Goal: Task Accomplishment & Management: Use online tool/utility

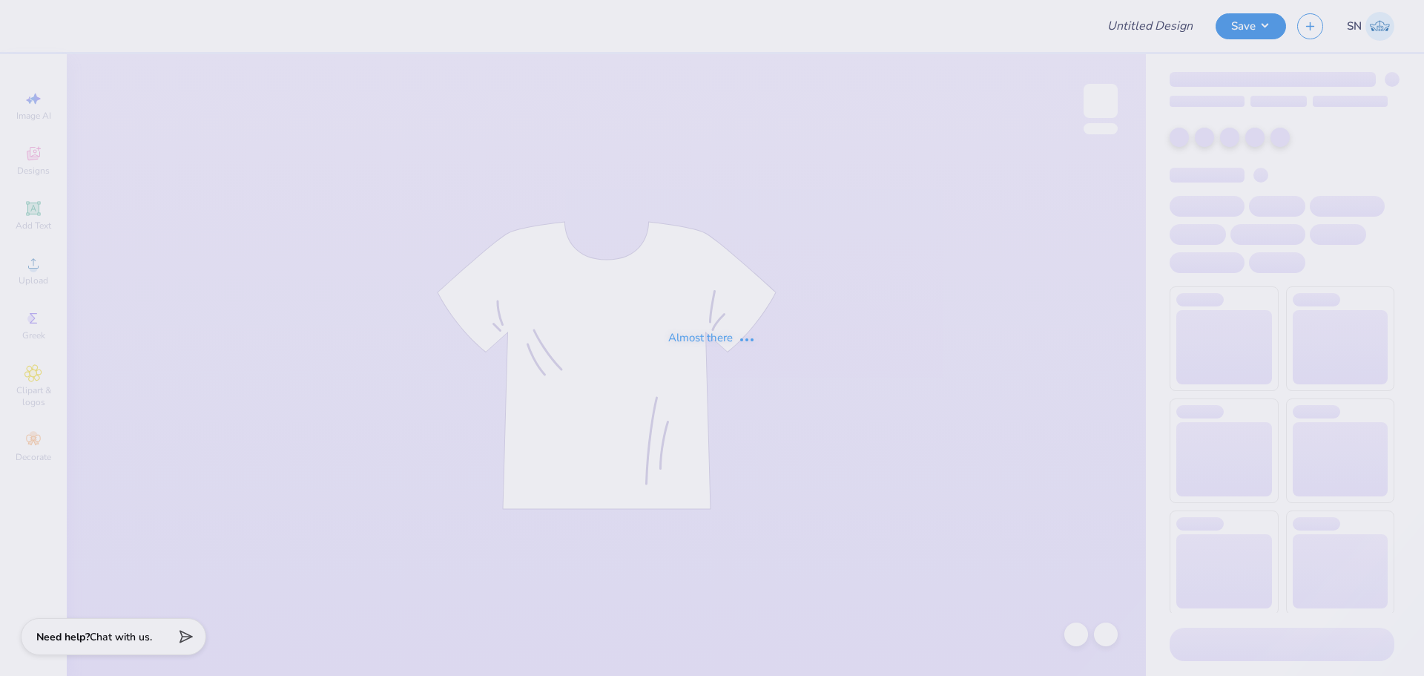
type input "Alpha Gam sweatshirt"
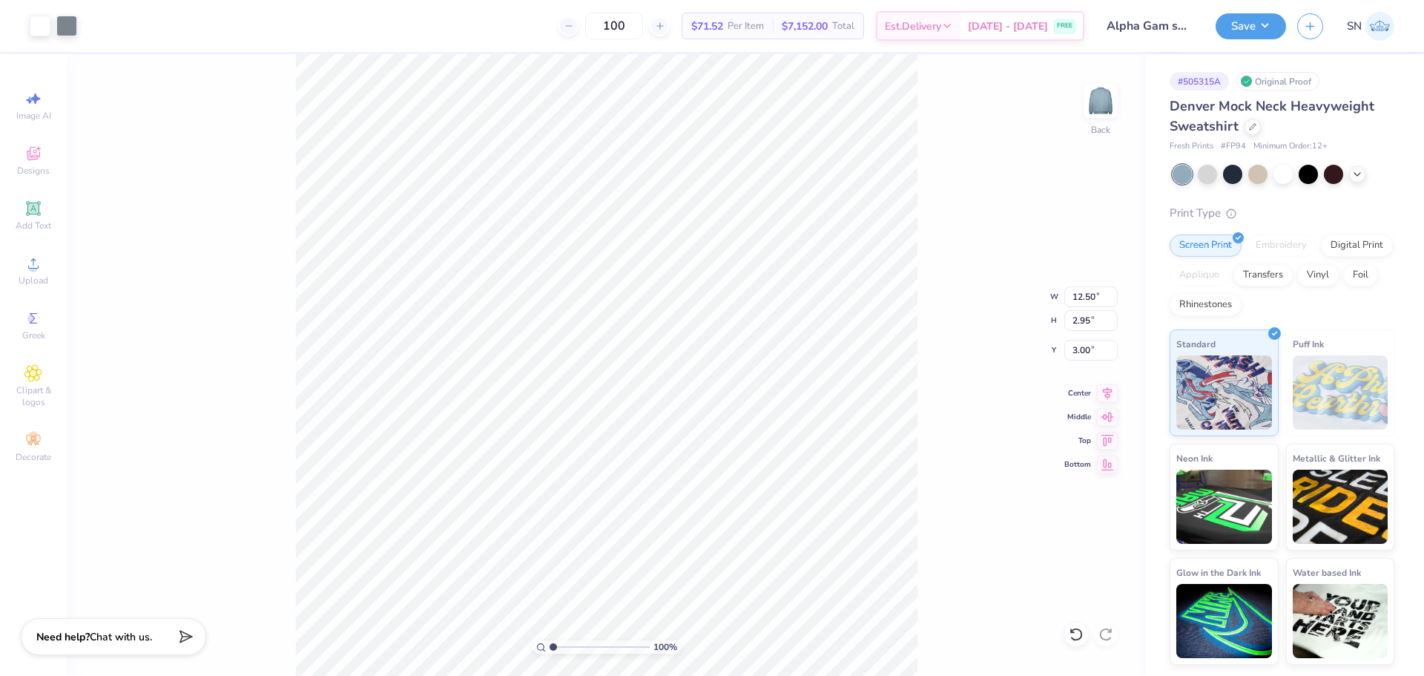
type input "3.95"
type input "14.38"
type input "3.39"
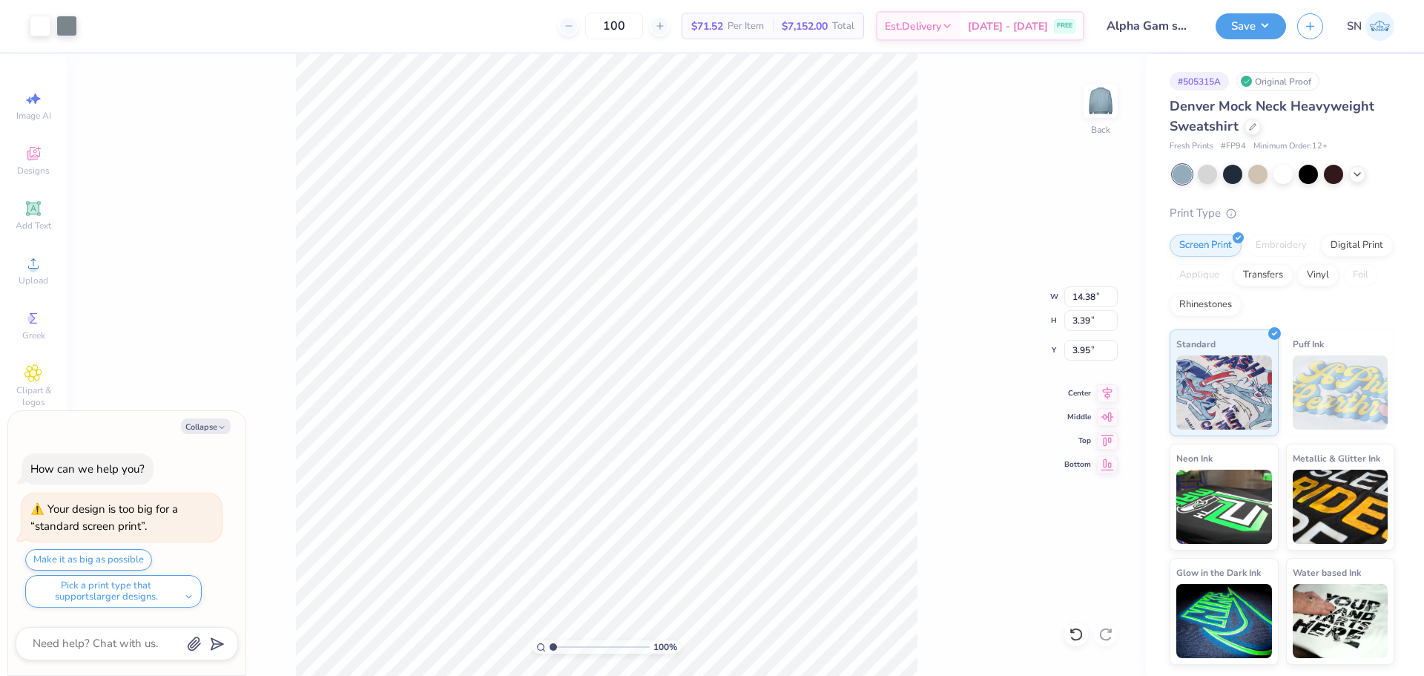
type textarea "x"
type input "3.23"
type textarea "x"
click at [118, 558] on button "Make it as big as possible" at bounding box center [88, 560] width 127 height 22
type input "15.00"
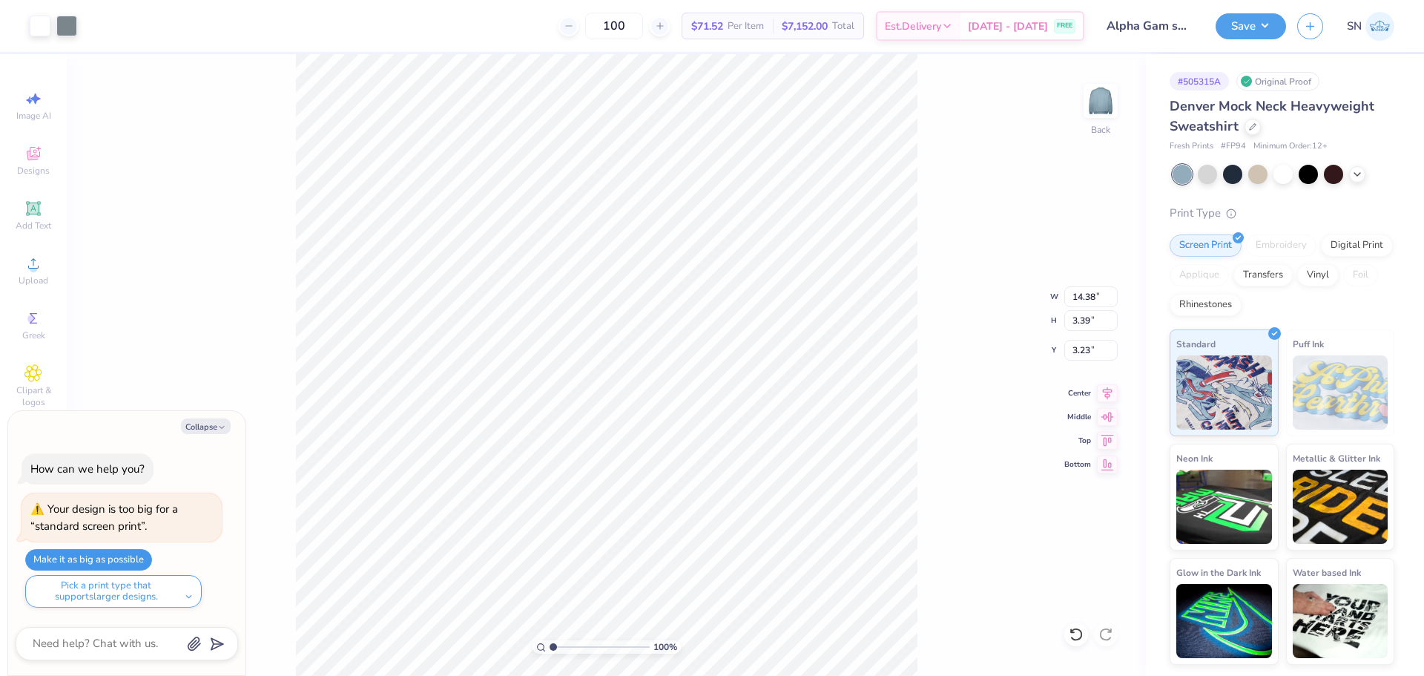
type input "3.54"
type input "3.95"
type textarea "x"
type input "3.00"
click at [980, 153] on div "100 % Back W 15.00 15.00 " H 3.54 3.54 " Y 3.00 3.00 " Center Middle Top Bottom" at bounding box center [606, 364] width 1079 height 621
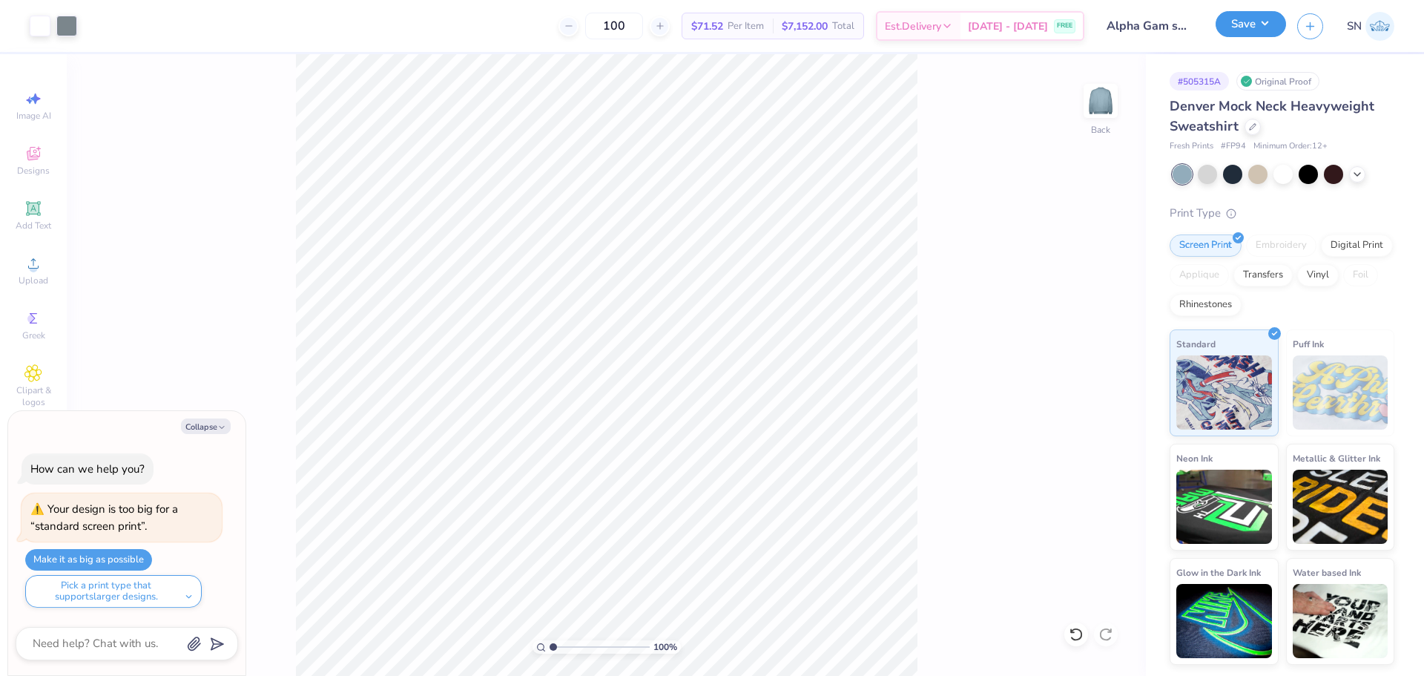
click at [1251, 18] on button "Save" at bounding box center [1250, 24] width 70 height 26
type textarea "x"
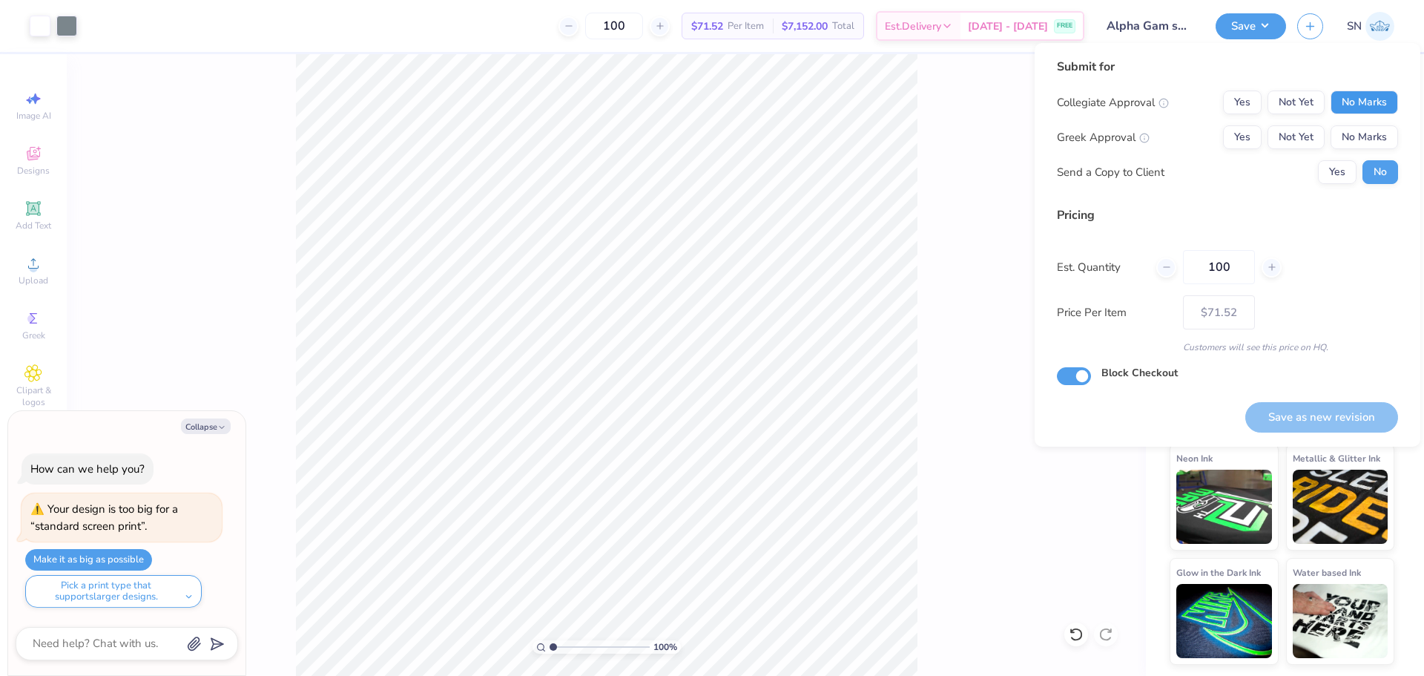
click at [1374, 104] on button "No Marks" at bounding box center [1363, 102] width 67 height 24
click at [1233, 131] on button "Yes" at bounding box center [1242, 137] width 39 height 24
click at [1321, 412] on button "Save as new revision" at bounding box center [1321, 417] width 153 height 30
type input "$71.52"
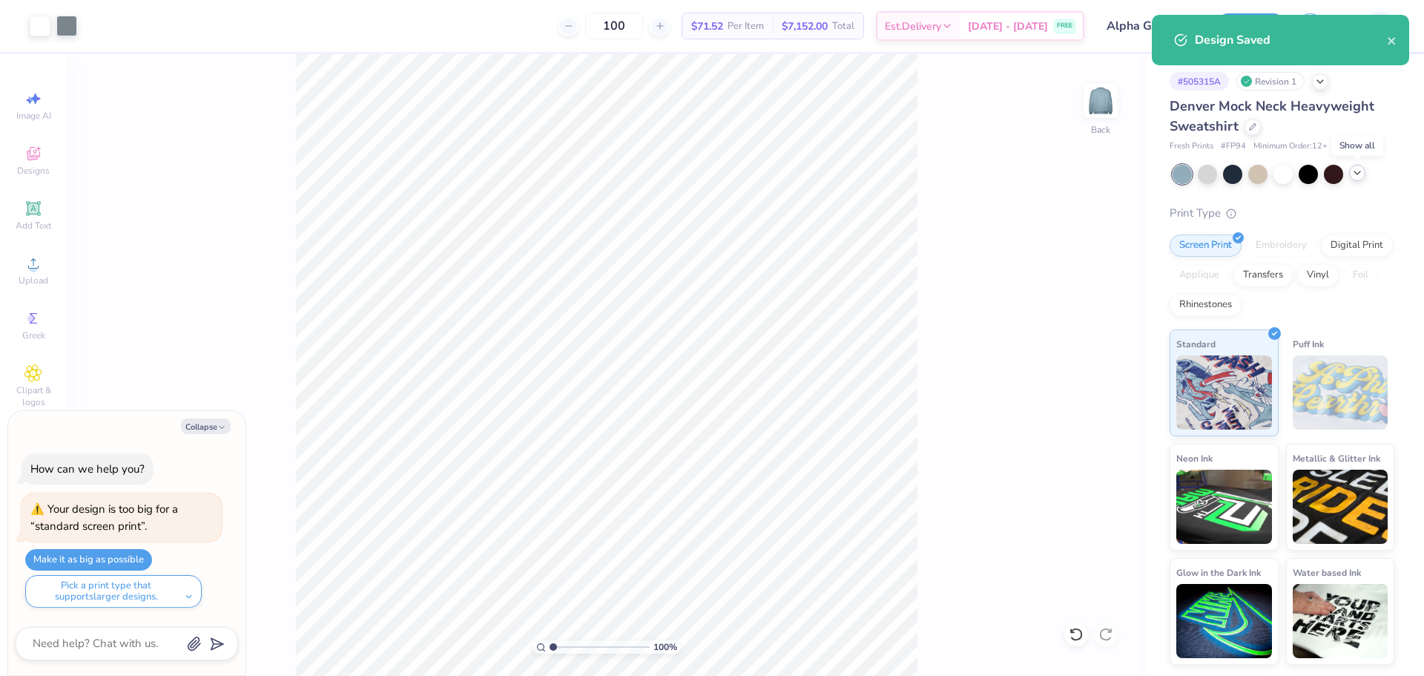
click at [1355, 179] on div at bounding box center [1357, 173] width 16 height 16
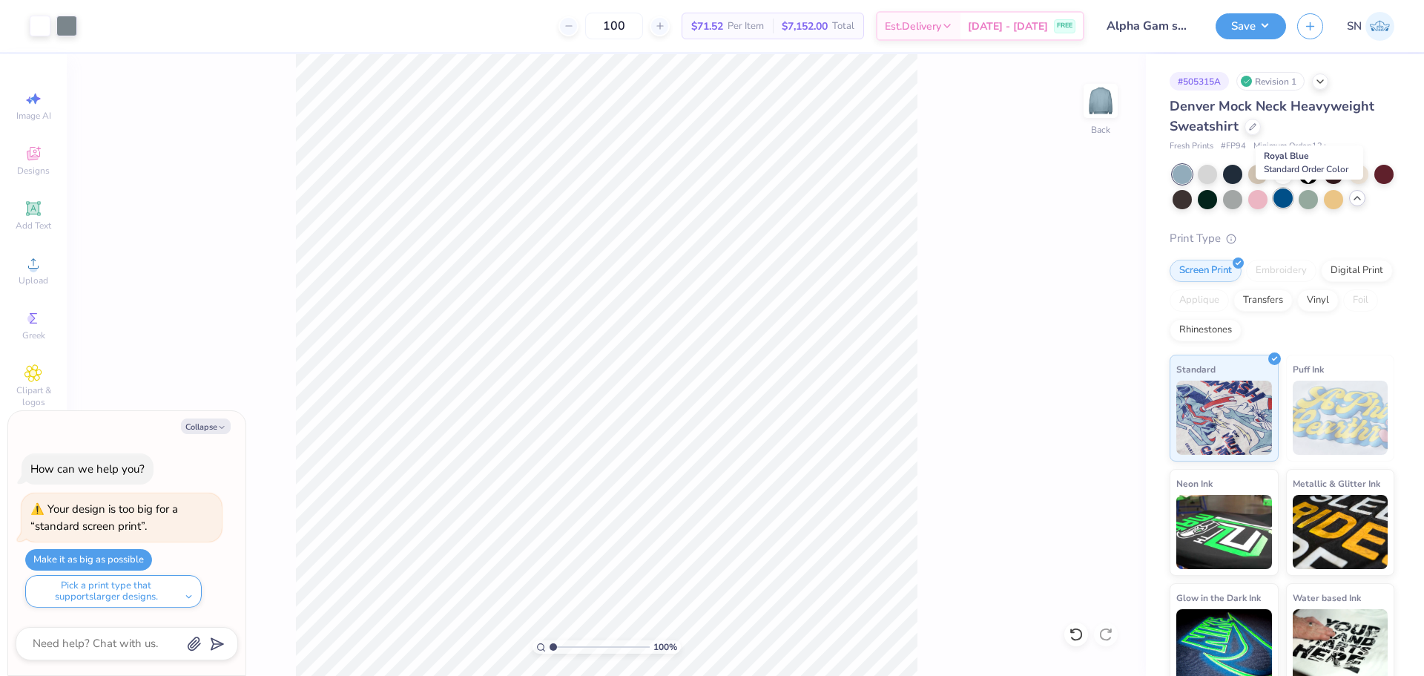
click at [1293, 201] on div at bounding box center [1282, 197] width 19 height 19
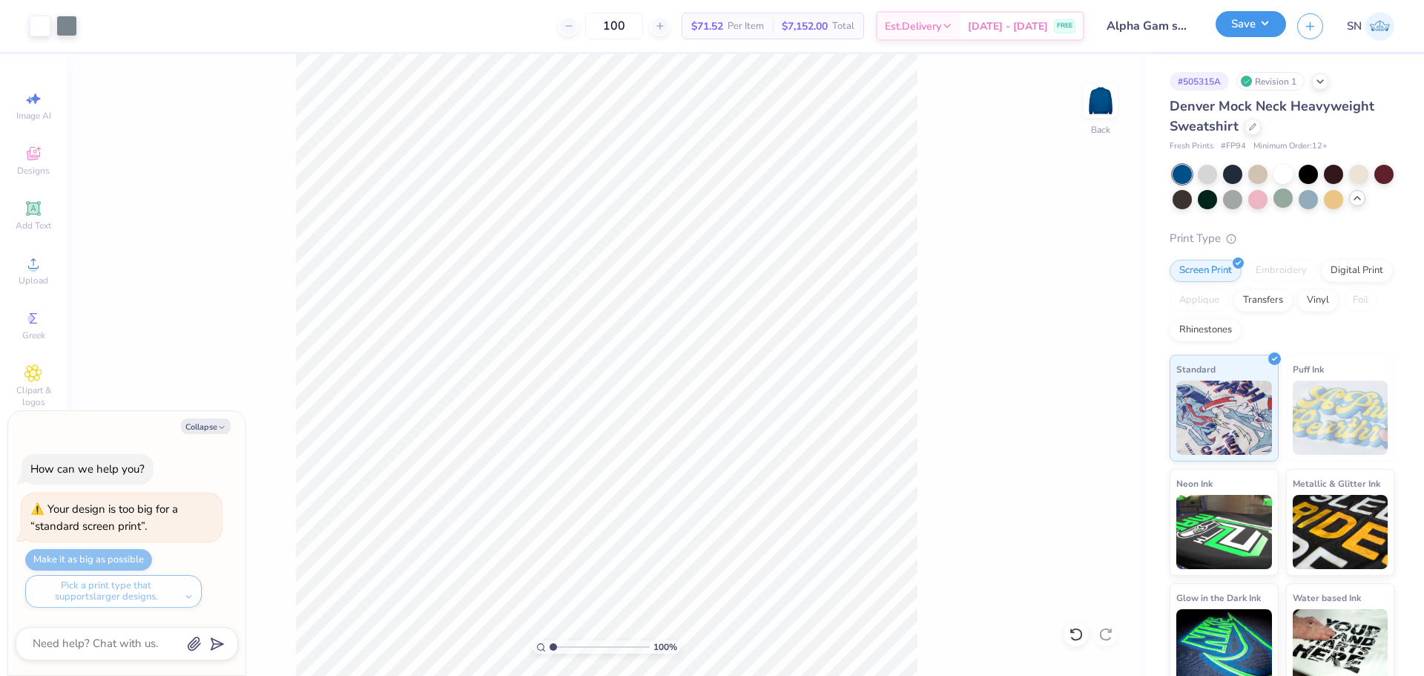
click at [1270, 26] on button "Save" at bounding box center [1250, 24] width 70 height 26
type textarea "x"
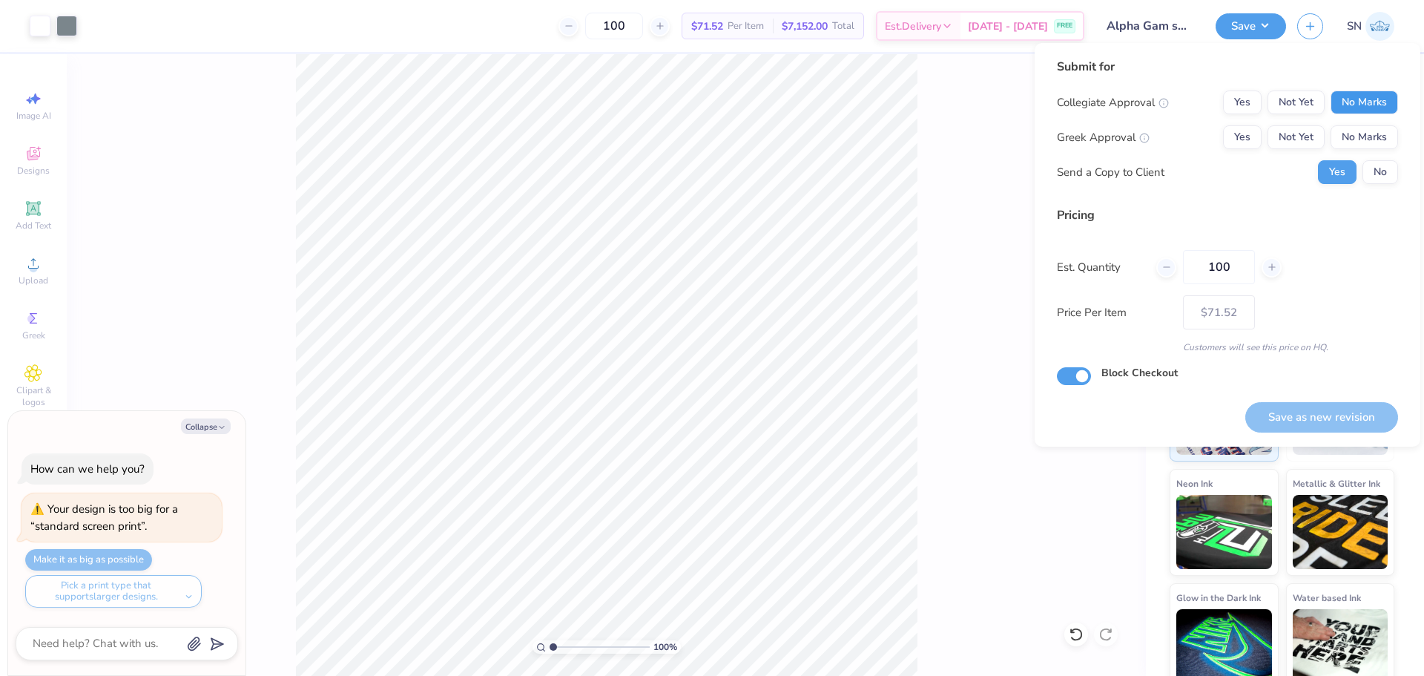
click at [1385, 93] on button "No Marks" at bounding box center [1363, 102] width 67 height 24
click at [1217, 135] on div "Greek Approval Yes Not Yet No Marks" at bounding box center [1227, 137] width 341 height 24
click at [1234, 141] on button "Yes" at bounding box center [1242, 137] width 39 height 24
click at [1342, 426] on button "Save as new revision" at bounding box center [1321, 417] width 153 height 30
type input "$71.52"
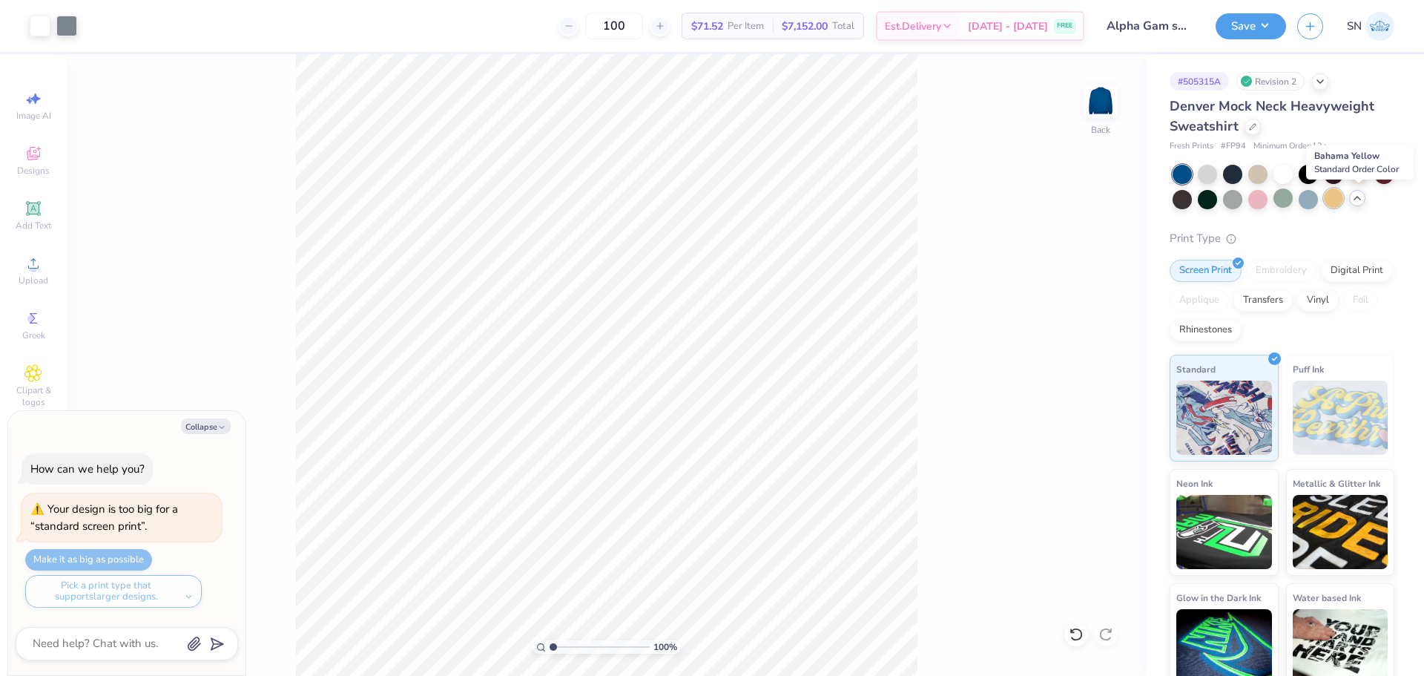
click at [1343, 196] on div at bounding box center [1333, 197] width 19 height 19
click at [1273, 30] on button "Save" at bounding box center [1250, 24] width 70 height 26
type textarea "x"
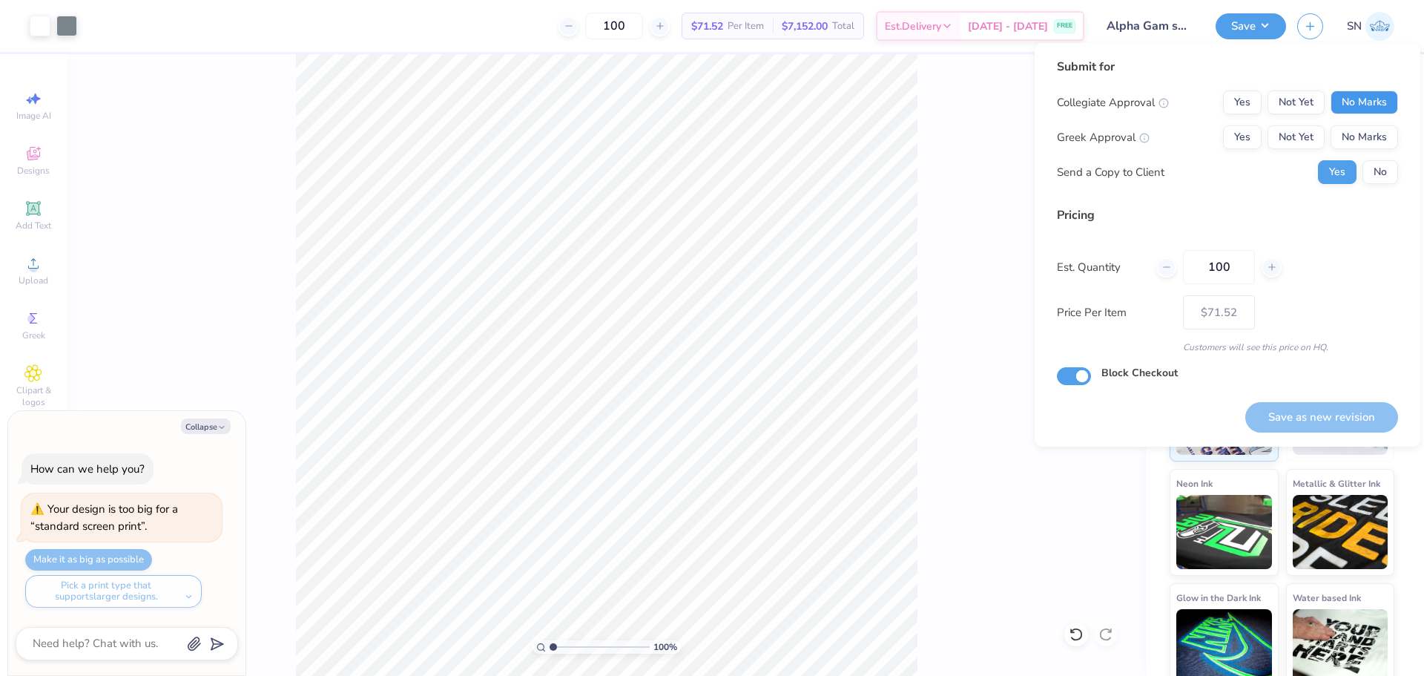
click at [1347, 107] on button "No Marks" at bounding box center [1363, 102] width 67 height 24
click at [1234, 132] on button "Yes" at bounding box center [1242, 137] width 39 height 24
click at [1347, 416] on button "Save as new revision" at bounding box center [1321, 417] width 153 height 30
type input "$71.52"
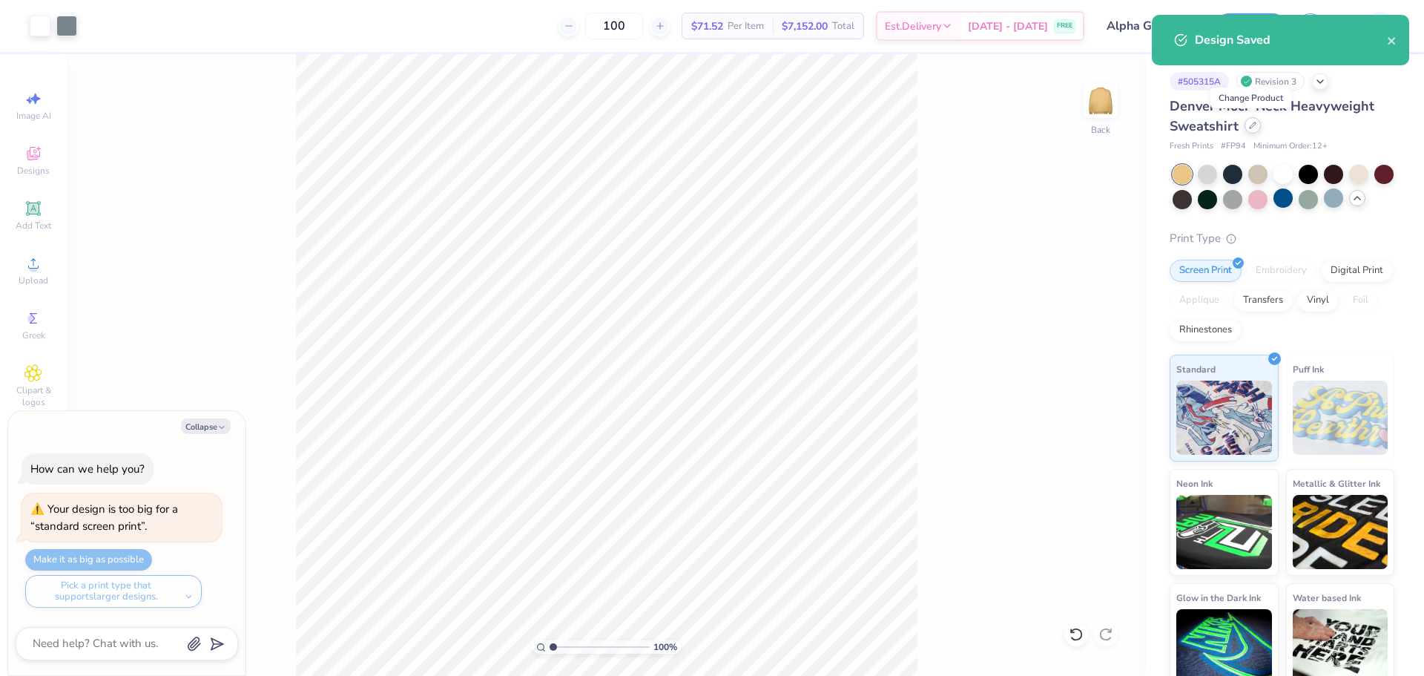
click at [1254, 126] on icon at bounding box center [1252, 125] width 7 height 7
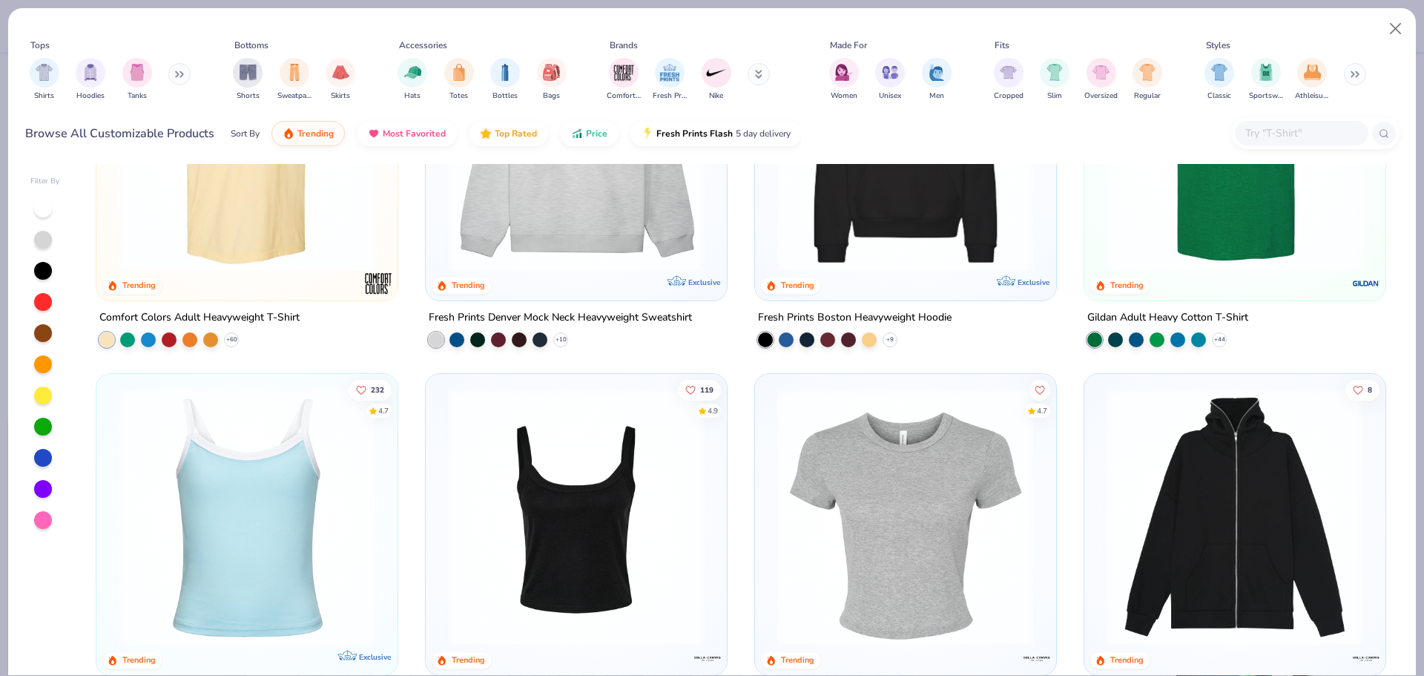
scroll to position [297, 0]
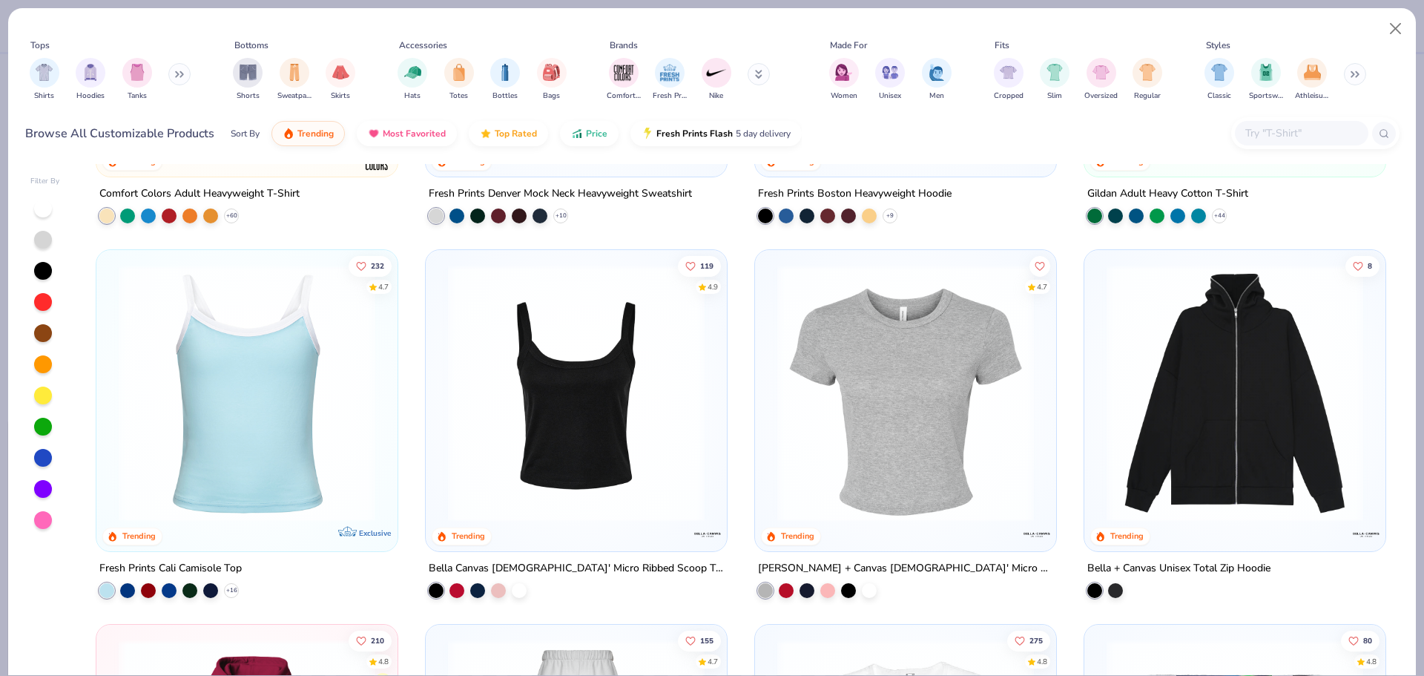
click at [189, 78] on button at bounding box center [179, 74] width 22 height 22
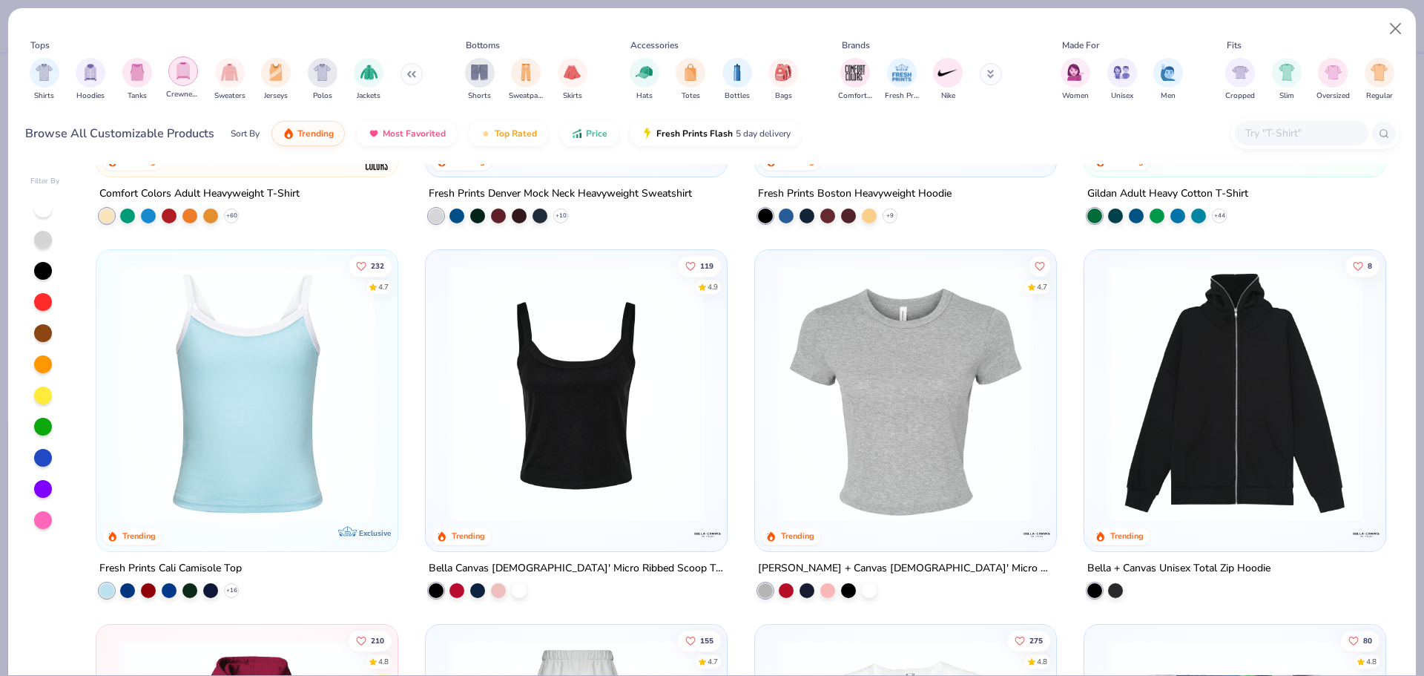
click at [191, 79] on img "filter for Crewnecks" at bounding box center [183, 70] width 16 height 17
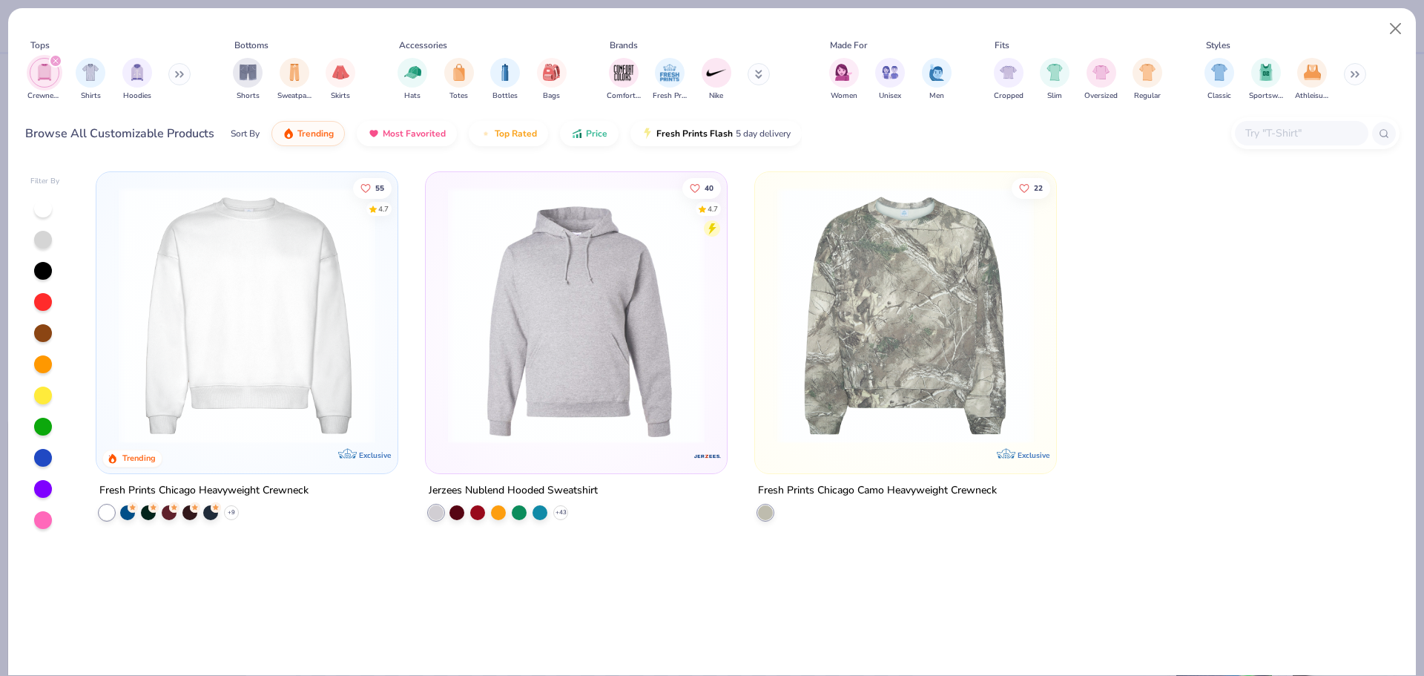
click at [173, 81] on button at bounding box center [179, 74] width 22 height 22
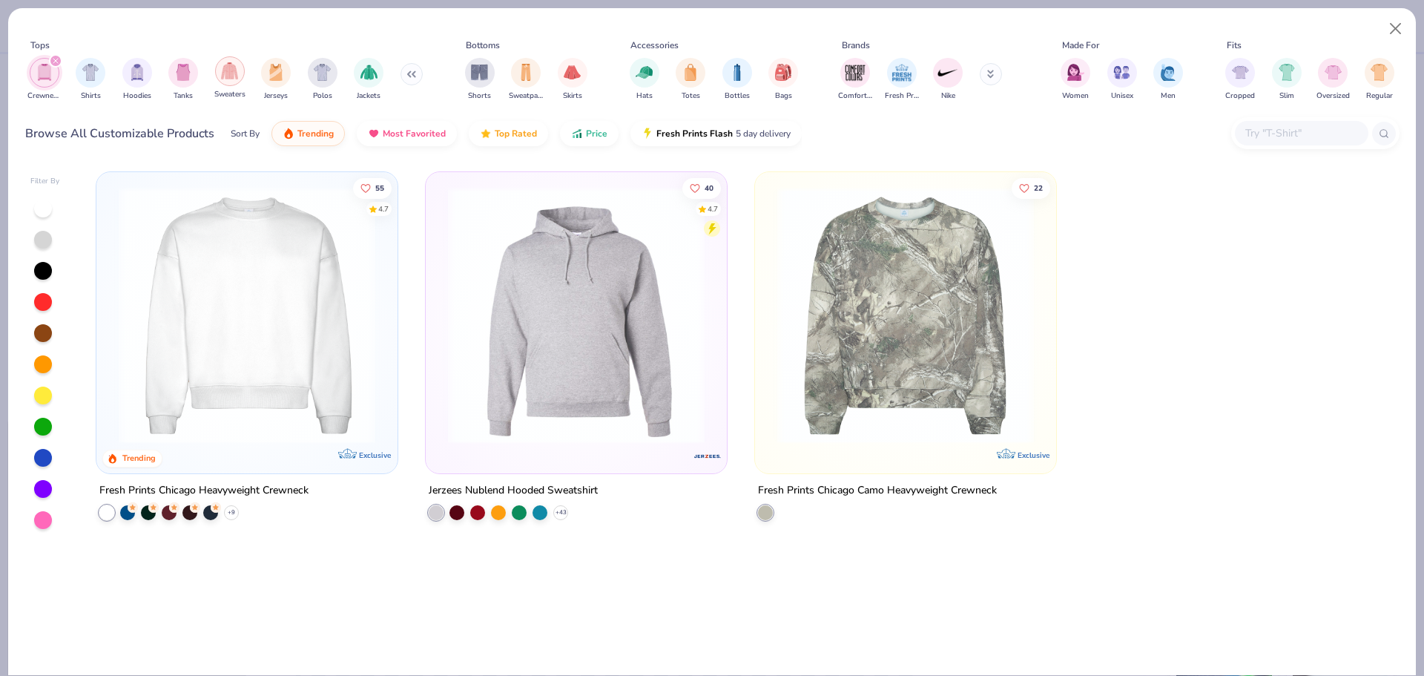
click at [233, 78] on img "filter for Sweaters" at bounding box center [229, 70] width 17 height 17
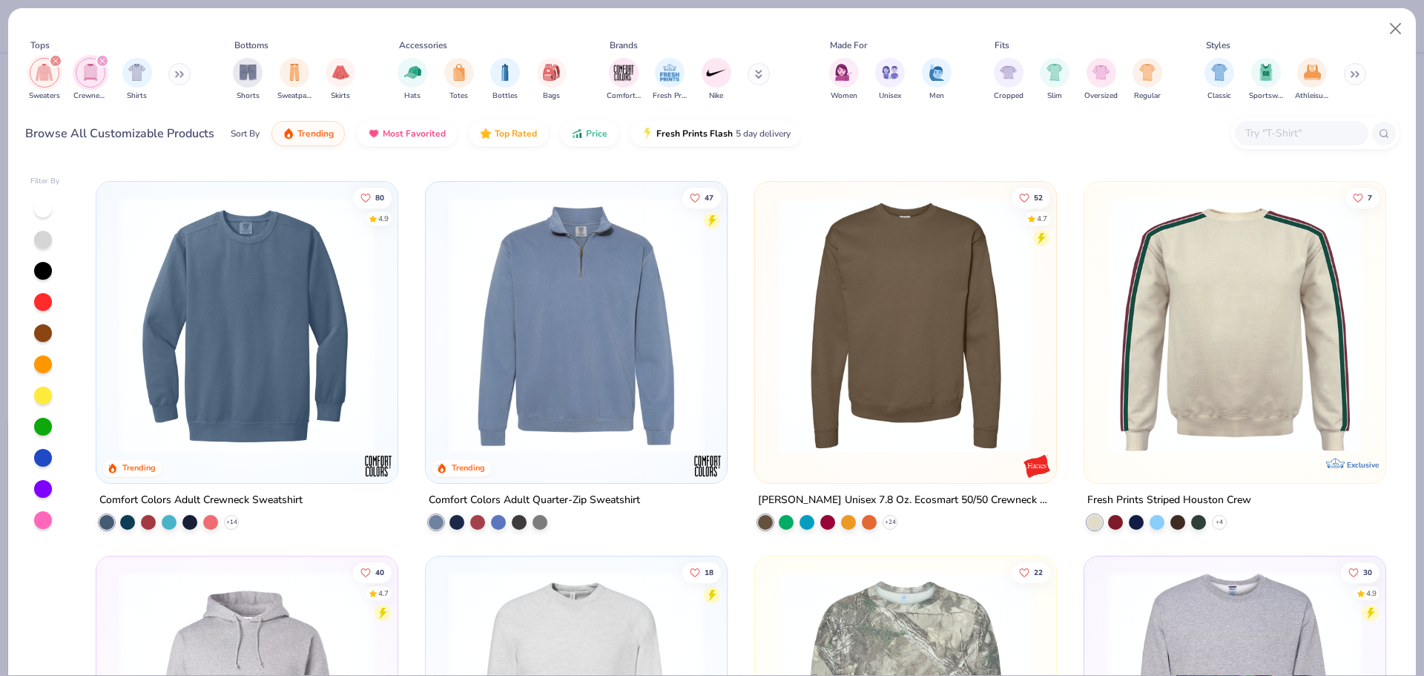
scroll to position [445, 0]
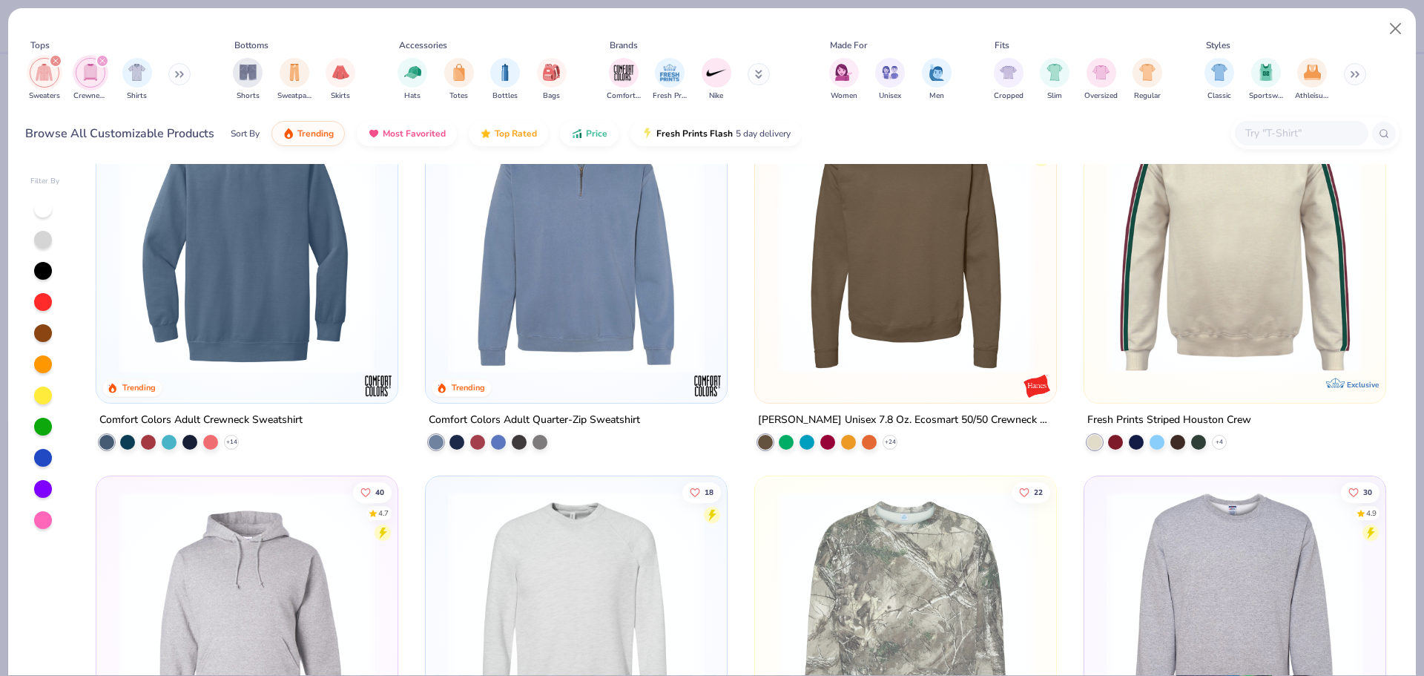
click at [310, 278] on img at bounding box center [246, 244] width 271 height 257
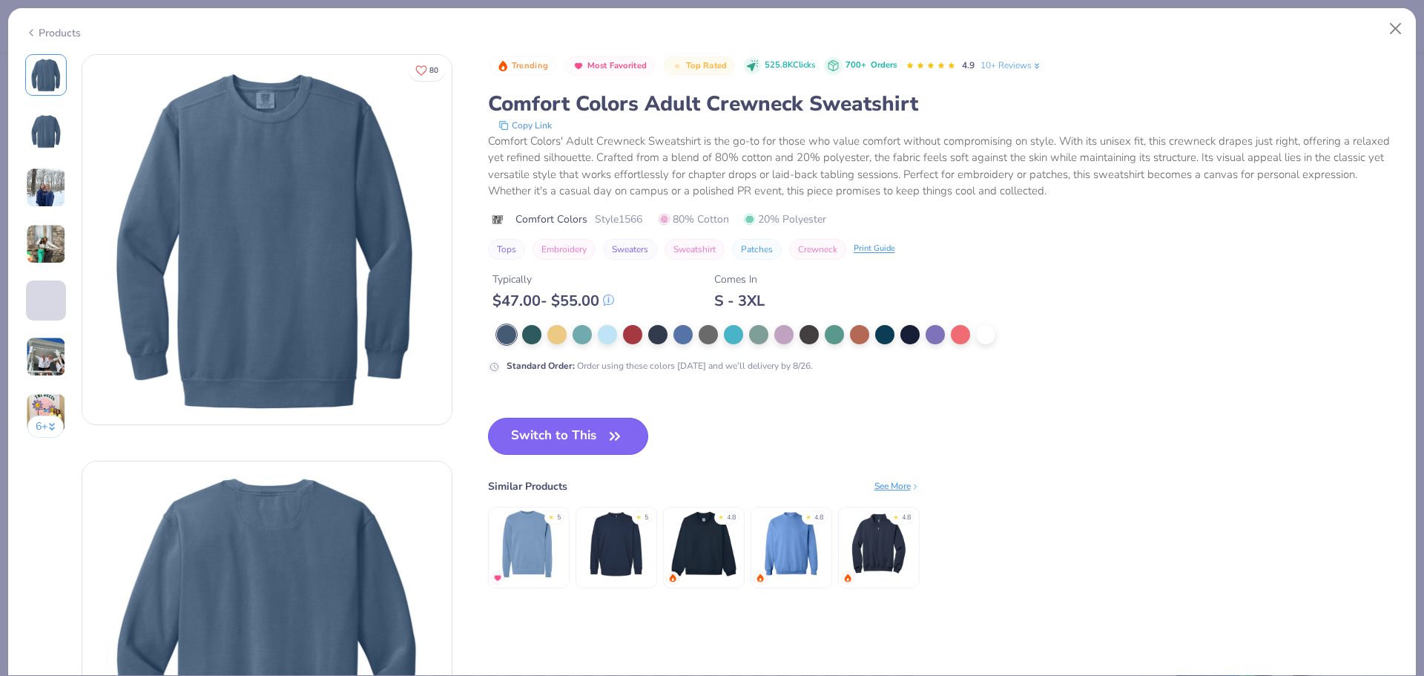
click at [595, 438] on button "Switch to This" at bounding box center [568, 436] width 161 height 37
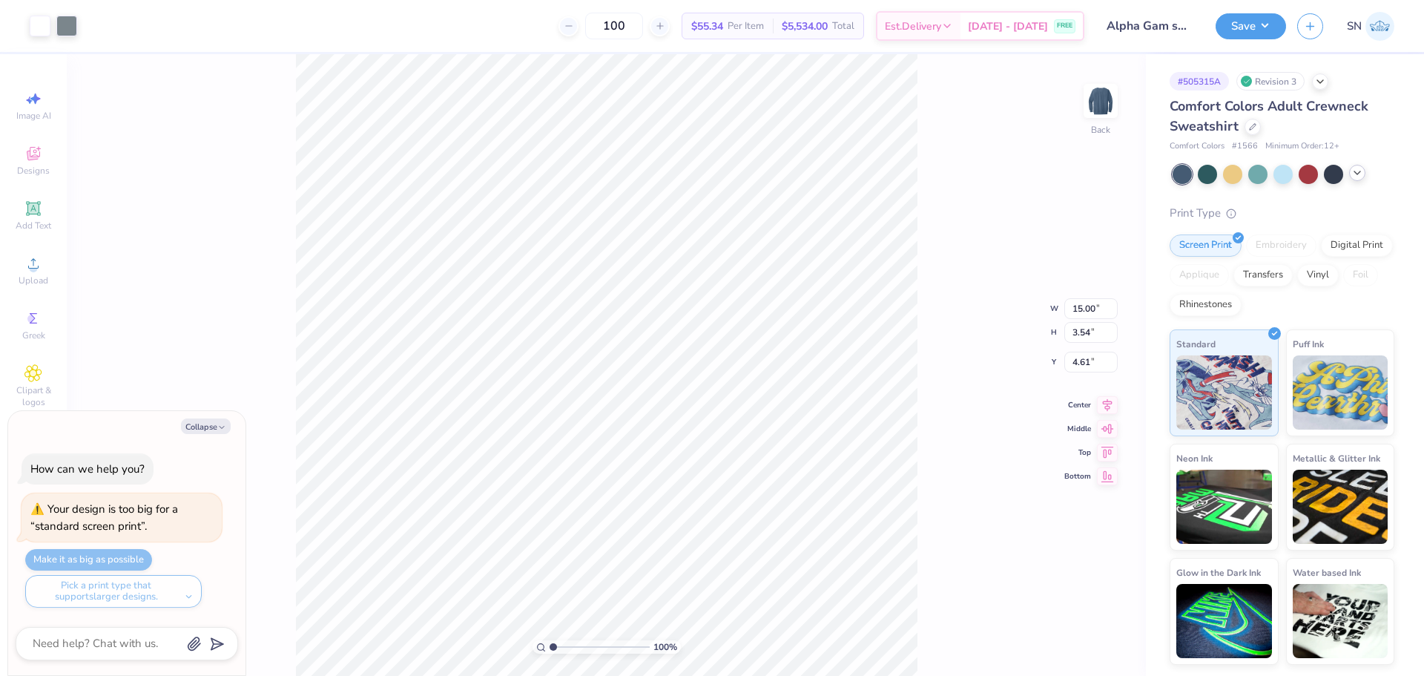
type textarea "x"
type input "3.00"
click at [1030, 159] on div "100 % Back W 15.00 15.00 " H 3.54 3.54 " Y 3.00 3.00 " Center Middle Top Bottom" at bounding box center [606, 364] width 1079 height 621
click at [1252, 26] on button "Save" at bounding box center [1250, 24] width 70 height 26
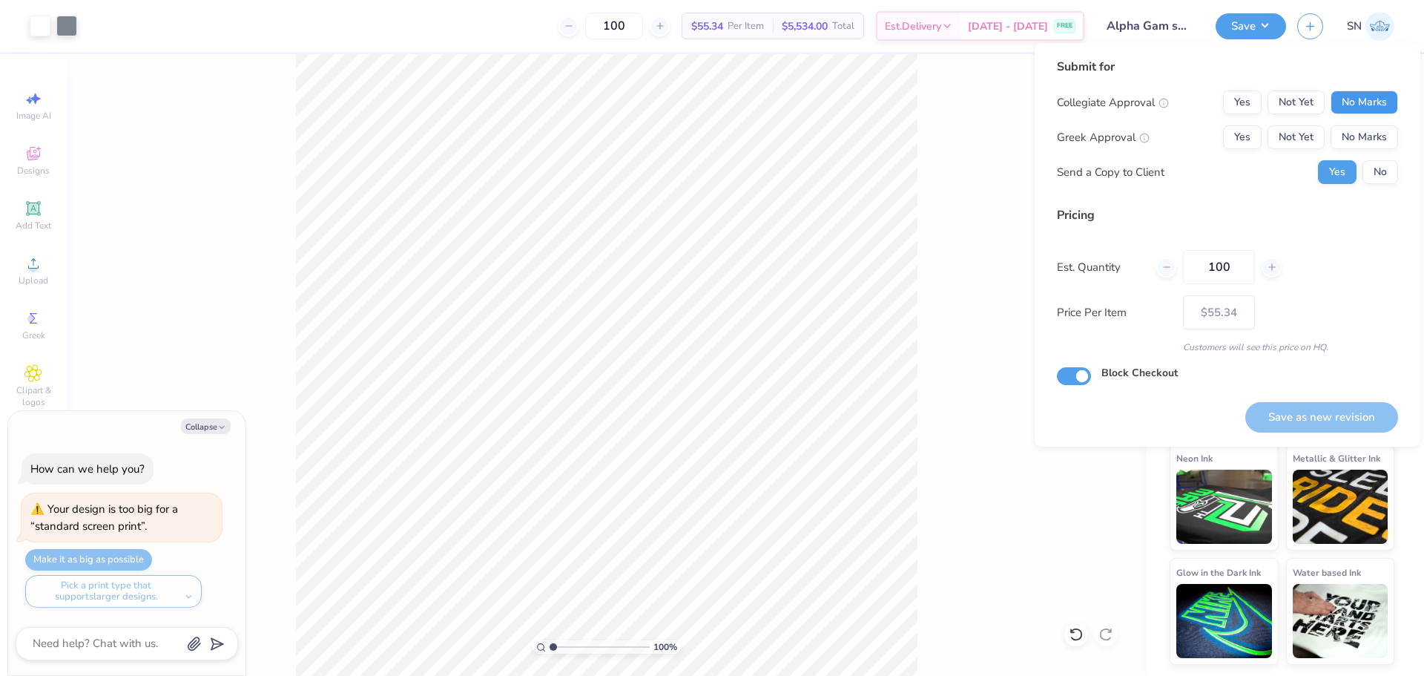
click at [1388, 97] on button "No Marks" at bounding box center [1363, 102] width 67 height 24
click at [1241, 143] on button "Yes" at bounding box center [1242, 137] width 39 height 24
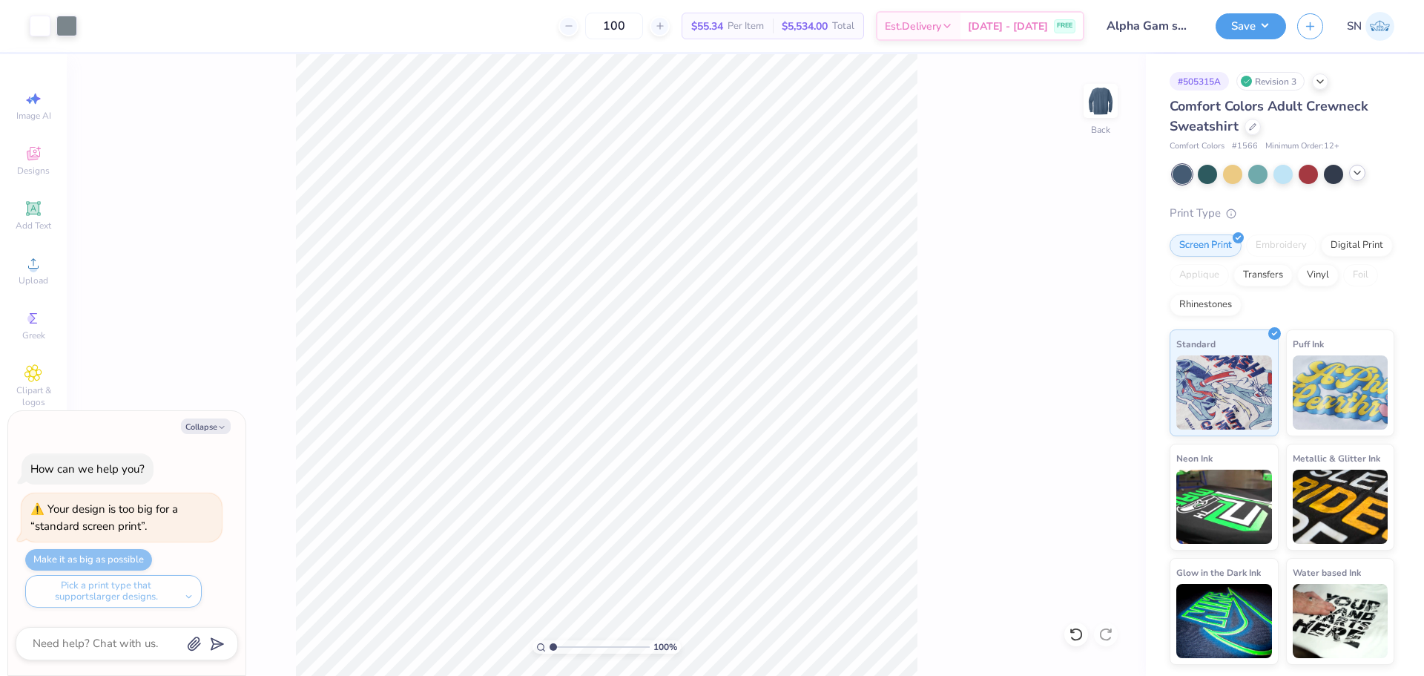
click at [1355, 172] on polyline at bounding box center [1357, 172] width 6 height 3
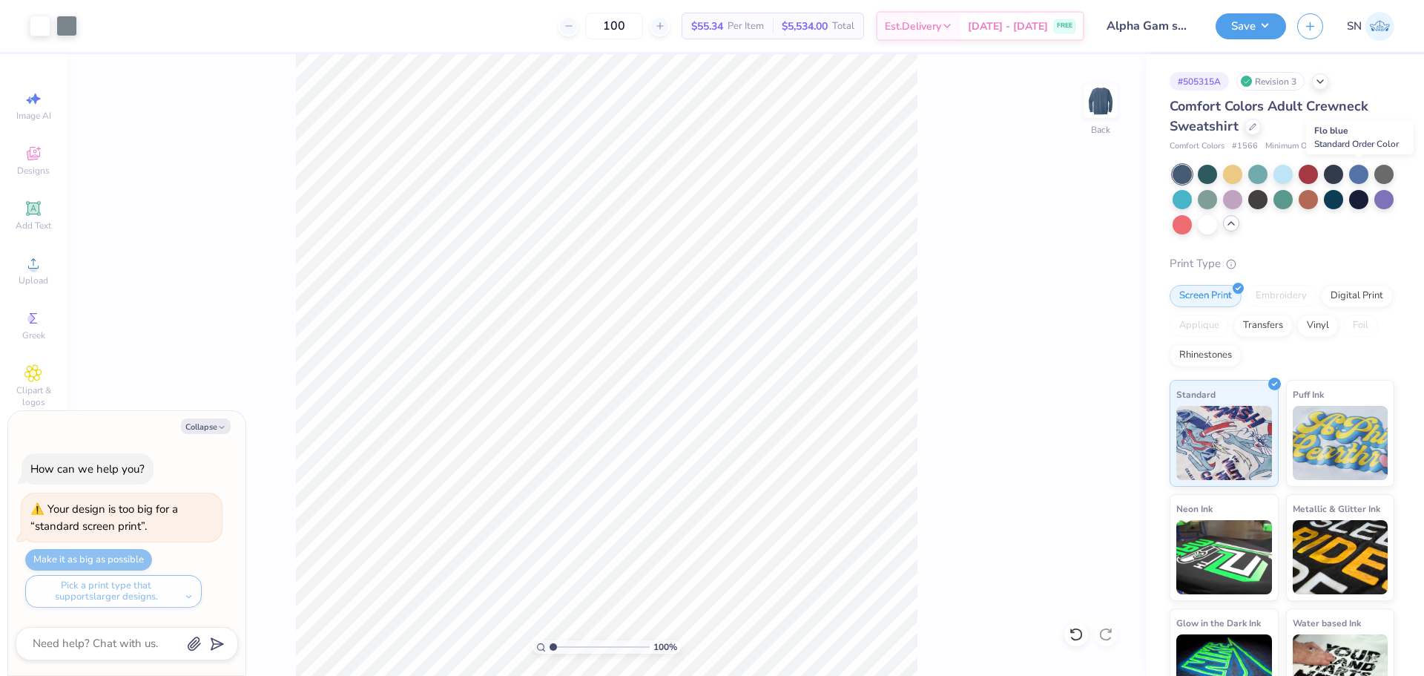
click at [1355, 172] on div at bounding box center [1358, 174] width 19 height 19
click at [1309, 170] on div at bounding box center [1308, 172] width 19 height 19
click at [1192, 203] on div at bounding box center [1181, 197] width 19 height 19
click at [1374, 208] on div at bounding box center [1383, 197] width 19 height 19
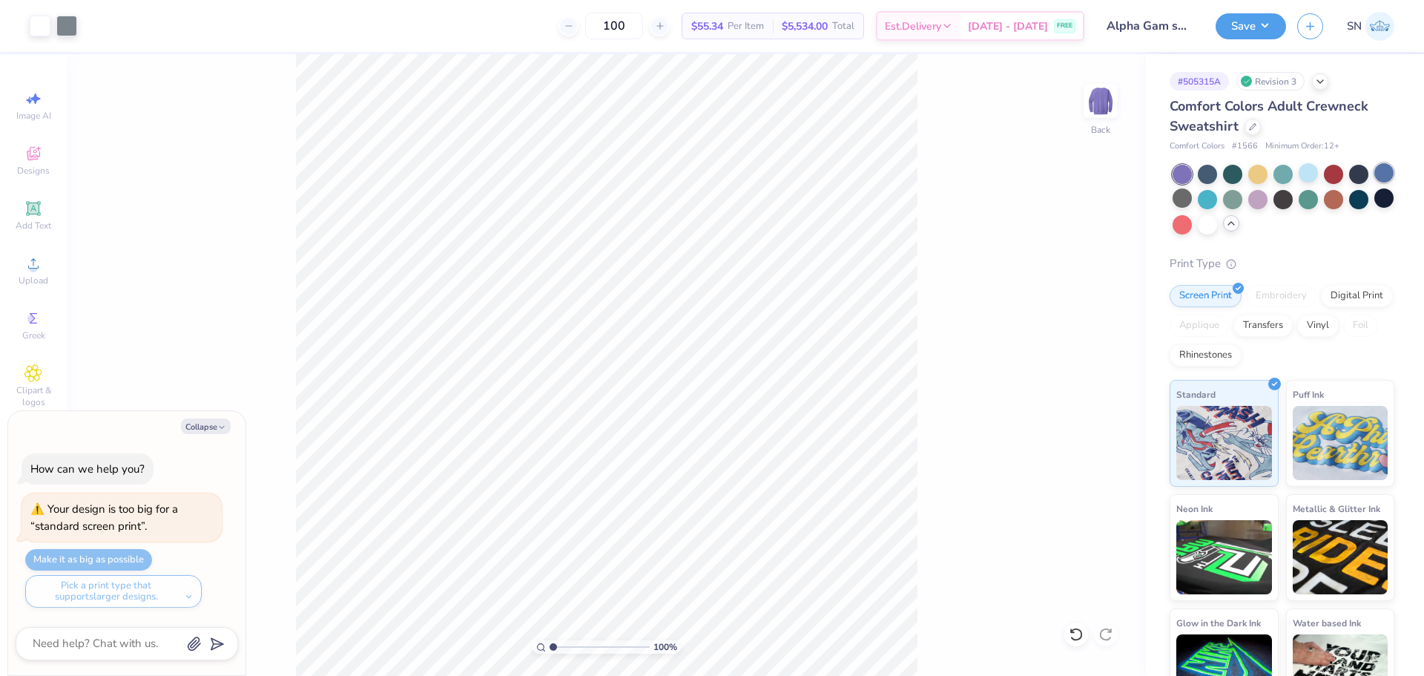
click at [1374, 182] on div at bounding box center [1383, 172] width 19 height 19
click at [1343, 201] on div at bounding box center [1333, 197] width 19 height 19
type textarea "x"
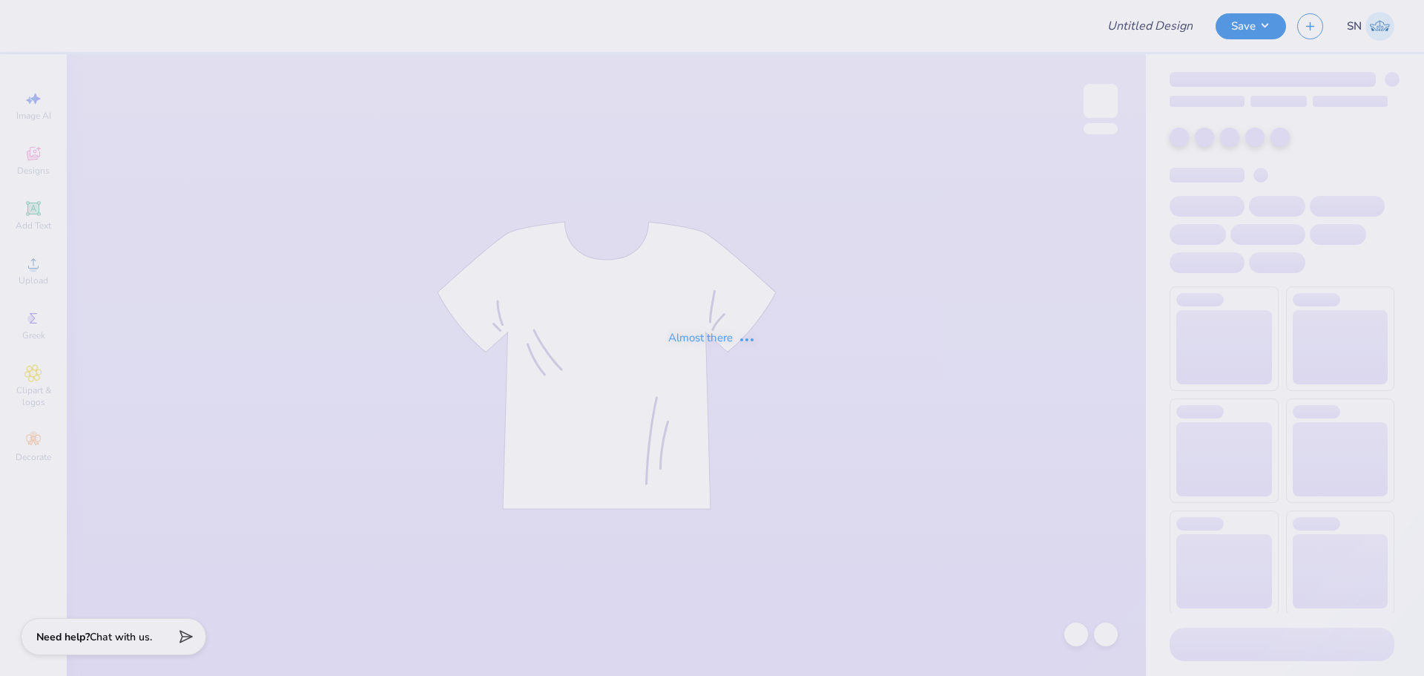
type input "Alpha Gam sweatshirt"
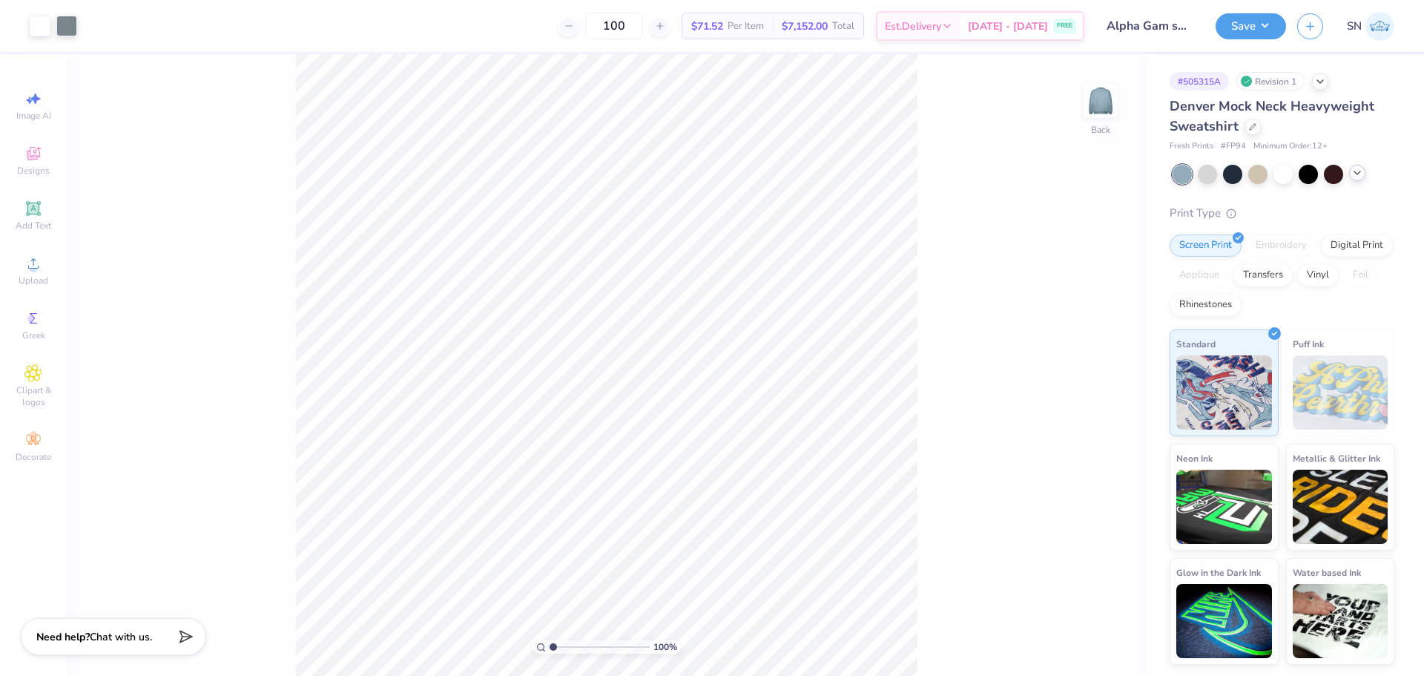
click at [1351, 171] on icon at bounding box center [1357, 173] width 12 height 12
